Goal: Task Accomplishment & Management: Use online tool/utility

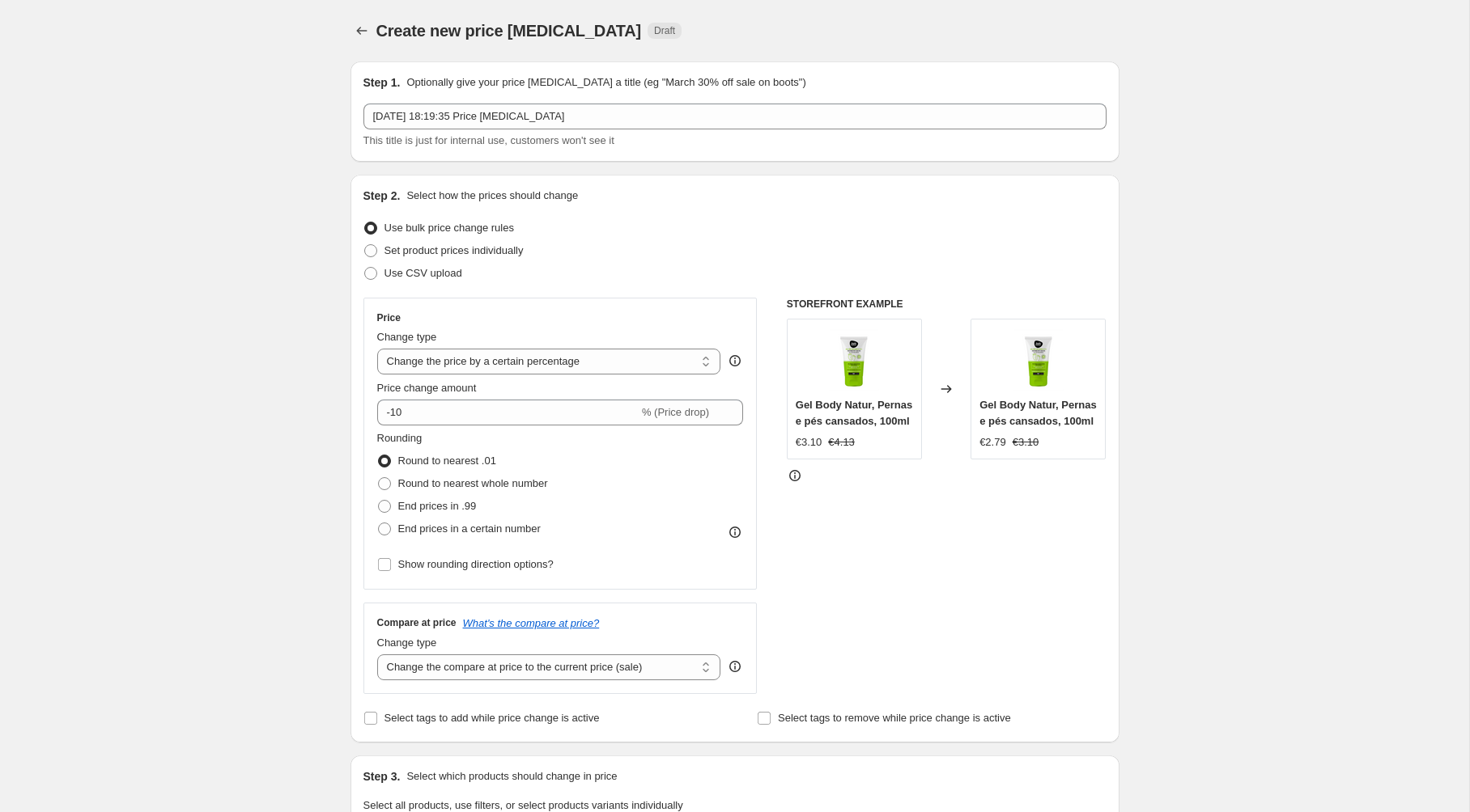
select select "percentage"
click at [356, 27] on icon "Price change jobs" at bounding box center [362, 30] width 16 height 16
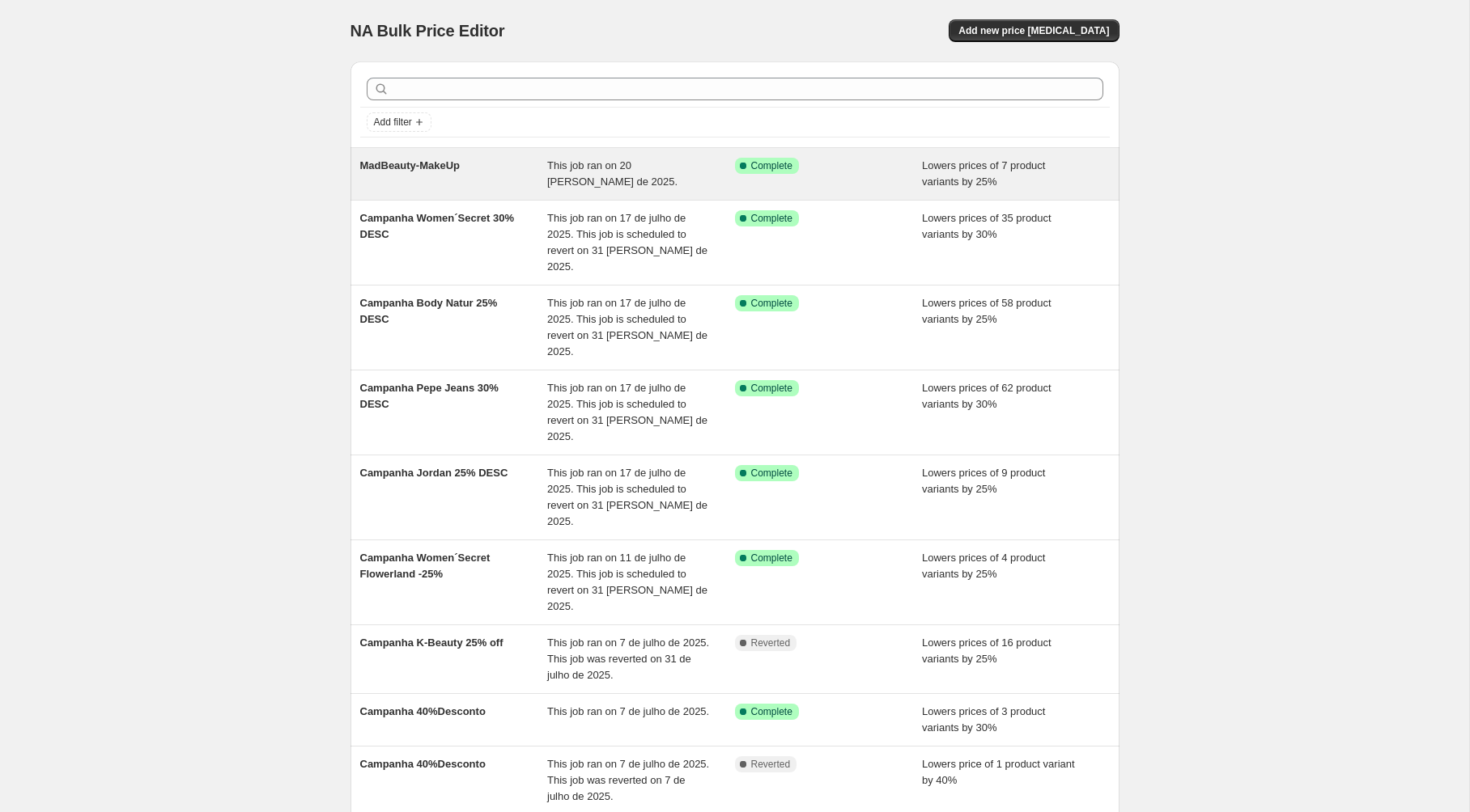
click at [450, 164] on span "MadBeauty-MakeUp" at bounding box center [410, 165] width 100 height 12
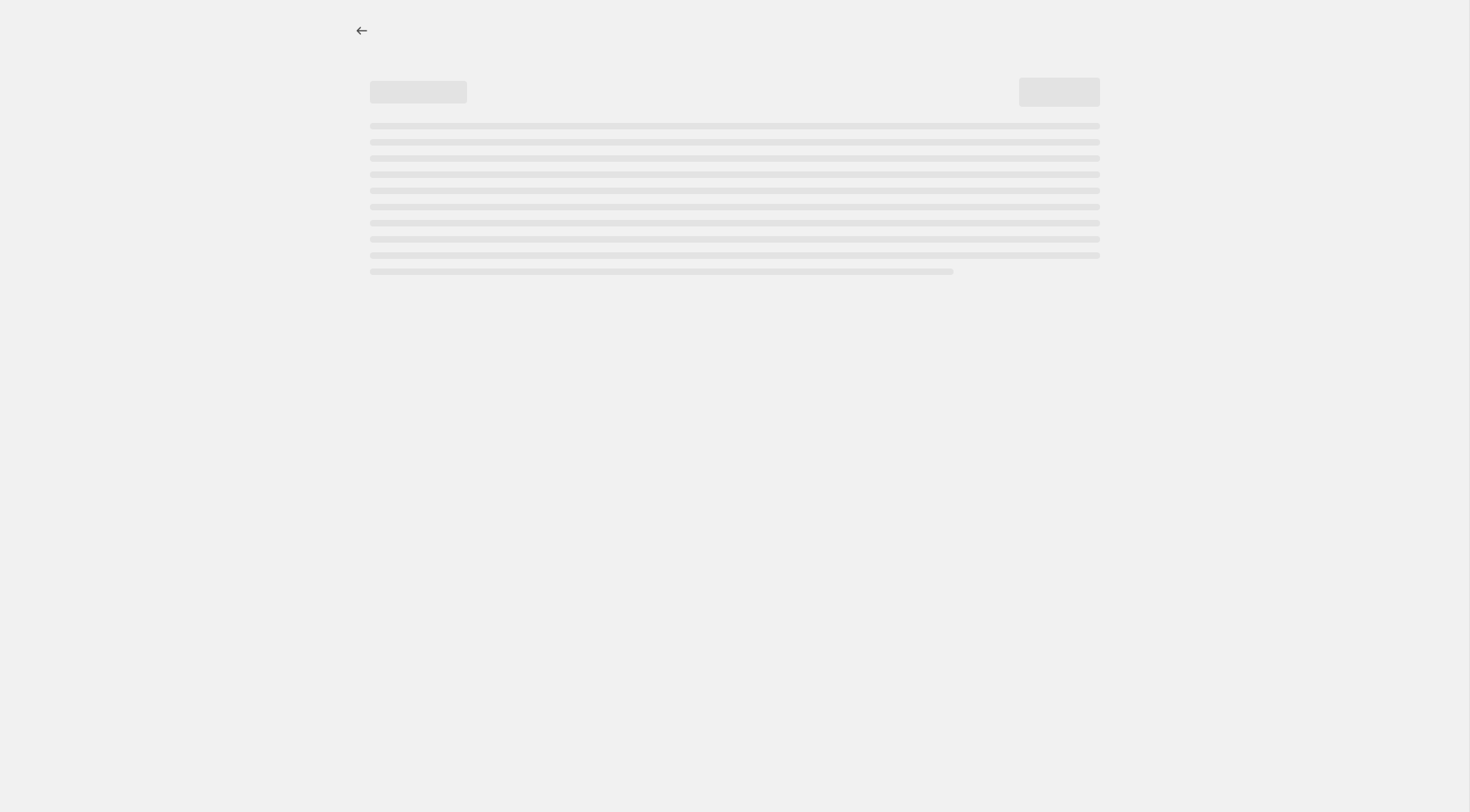
select select "percentage"
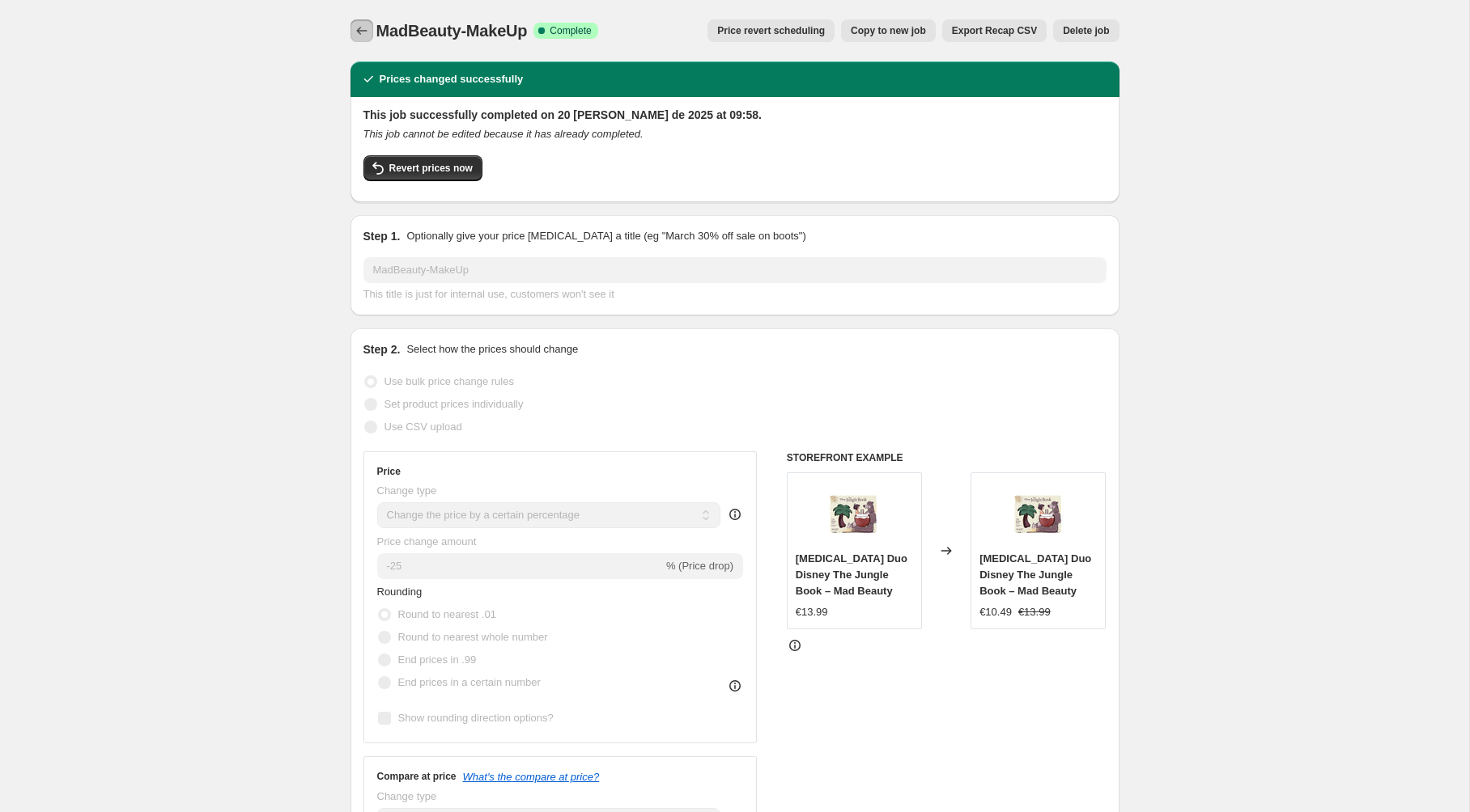
click at [361, 30] on icon "Price change jobs" at bounding box center [362, 30] width 16 height 16
